Goal: Navigation & Orientation: Find specific page/section

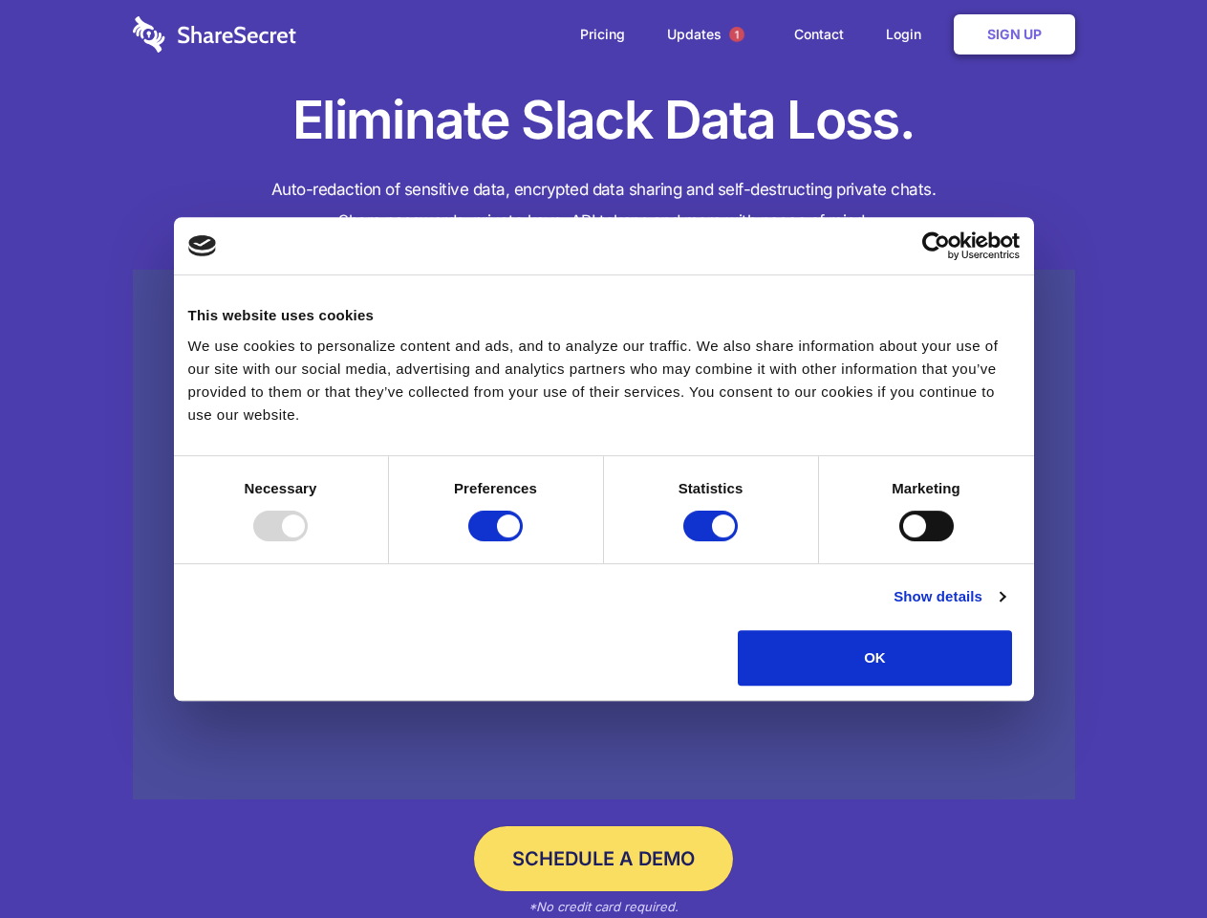
click at [308, 541] on div at bounding box center [280, 526] width 54 height 31
click at [523, 541] on input "Preferences" at bounding box center [495, 526] width 54 height 31
checkbox input "false"
click at [713, 541] on input "Statistics" at bounding box center [711, 526] width 54 height 31
checkbox input "false"
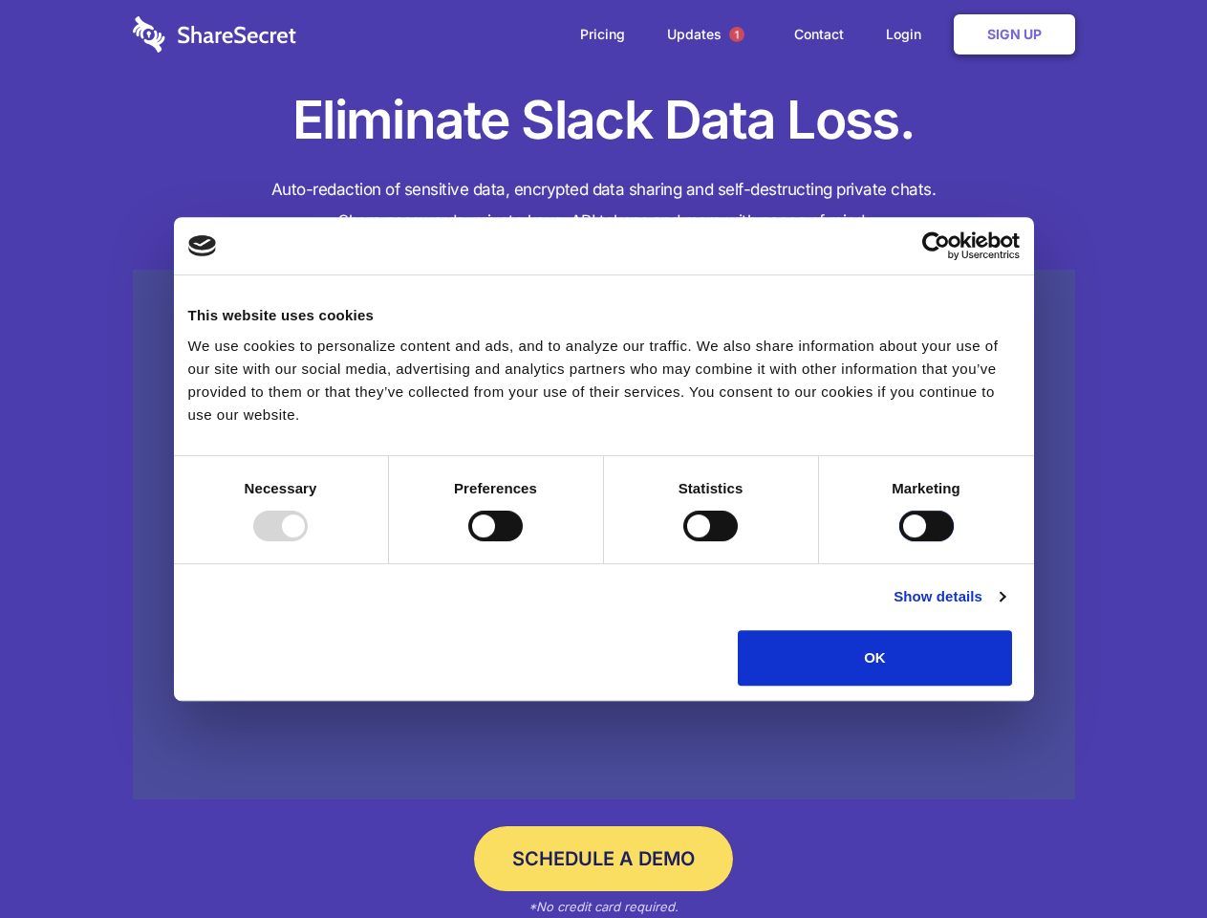
click at [900, 541] on input "Marketing" at bounding box center [927, 526] width 54 height 31
checkbox input "true"
click at [1005, 608] on link "Show details" at bounding box center [949, 596] width 111 height 23
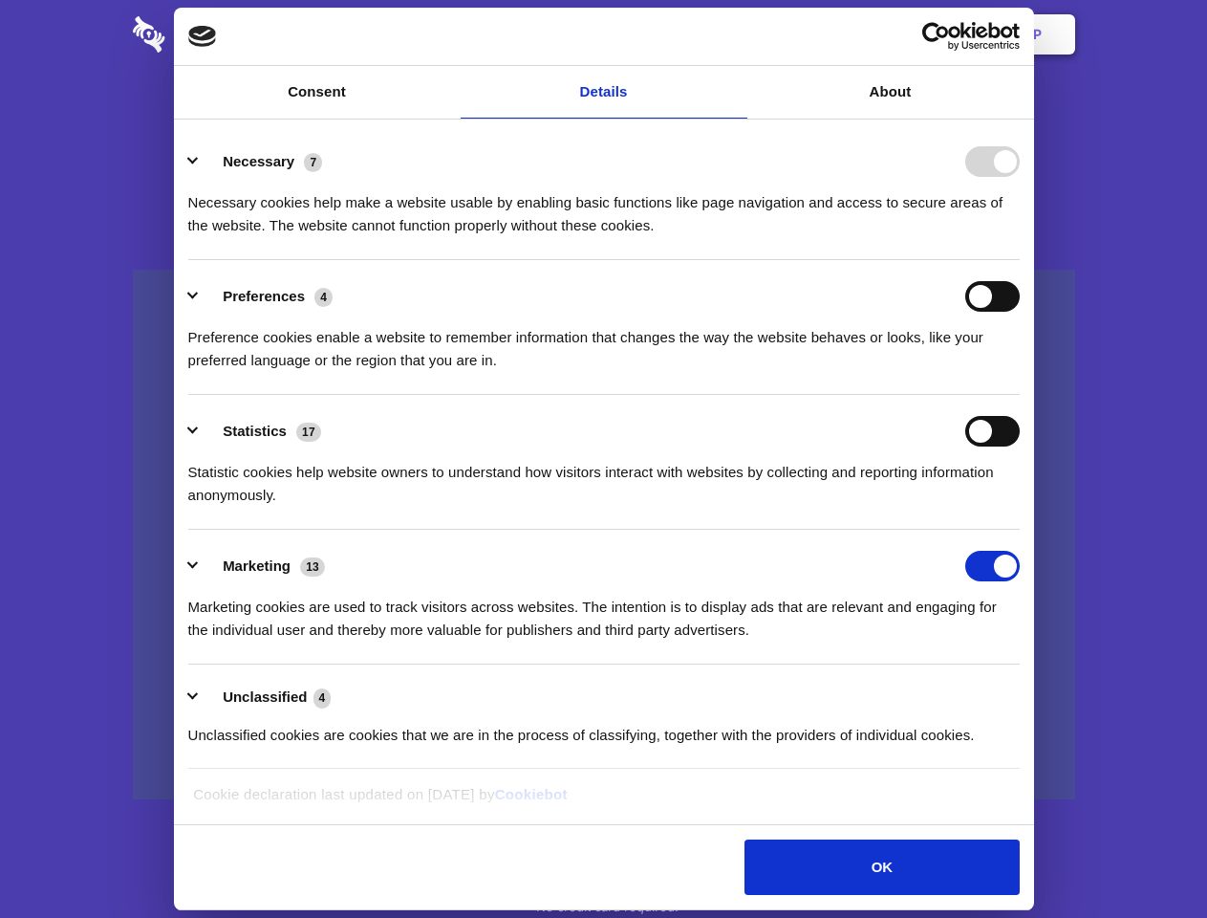
click at [1020, 260] on li "Necessary 7 Necessary cookies help make a website usable by enabling basic func…" at bounding box center [604, 192] width 832 height 135
click at [736, 34] on span "1" at bounding box center [736, 34] width 15 height 15
